Goal: Transaction & Acquisition: Purchase product/service

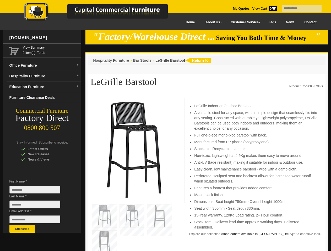
click at [298, 8] on input "text" at bounding box center [301, 8] width 39 height 7
click at [39, 206] on input "Last Name *" at bounding box center [34, 205] width 51 height 8
click at [22, 229] on button "Subscribe" at bounding box center [22, 229] width 26 height 8
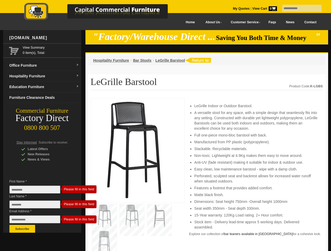
click at [207, 175] on li "Perforated, sculpted seat and backrest allows for increased water runoff when s…" at bounding box center [255, 179] width 123 height 10
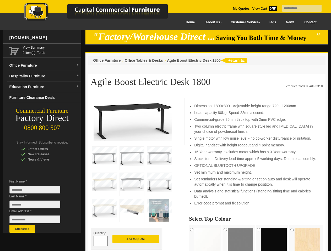
click at [298, 8] on input "text" at bounding box center [301, 8] width 39 height 7
click at [39, 206] on input "Last Name *" at bounding box center [34, 205] width 51 height 8
click at [22, 229] on button "Subscribe" at bounding box center [22, 229] width 26 height 8
click at [207, 175] on li "Set minimum and maximum height." at bounding box center [255, 172] width 123 height 5
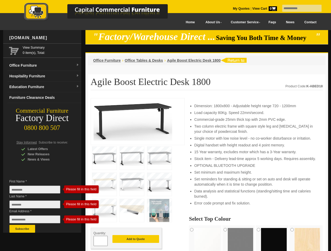
click at [136, 240] on button "Add to Quote" at bounding box center [135, 239] width 47 height 8
